Goal: Task Accomplishment & Management: Manage account settings

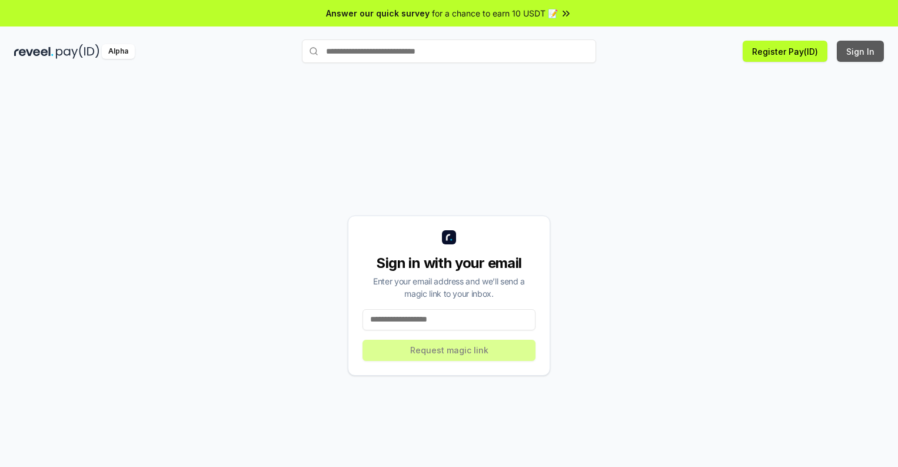
click at [861, 51] on button "Sign In" at bounding box center [860, 51] width 47 height 21
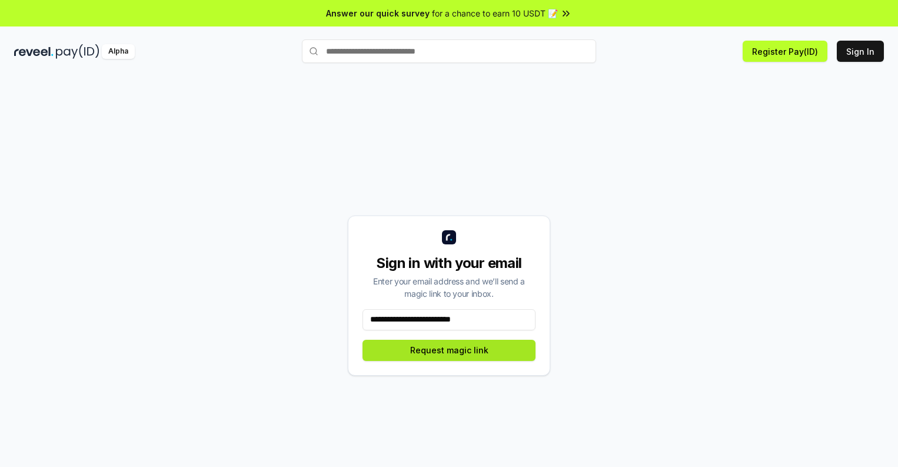
type input "**********"
click at [449, 350] on button "Request magic link" at bounding box center [449, 350] width 173 height 21
